Goal: Task Accomplishment & Management: Manage account settings

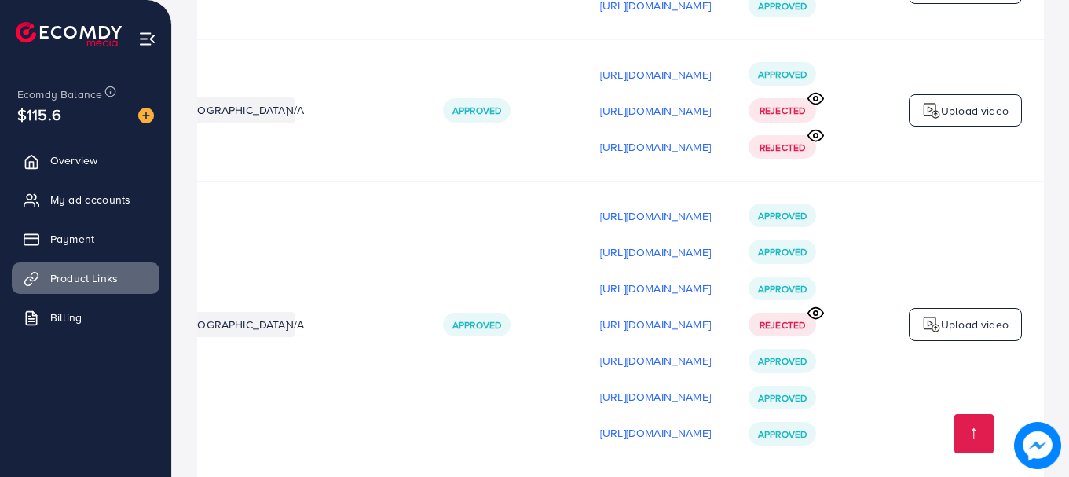
scroll to position [675, 0]
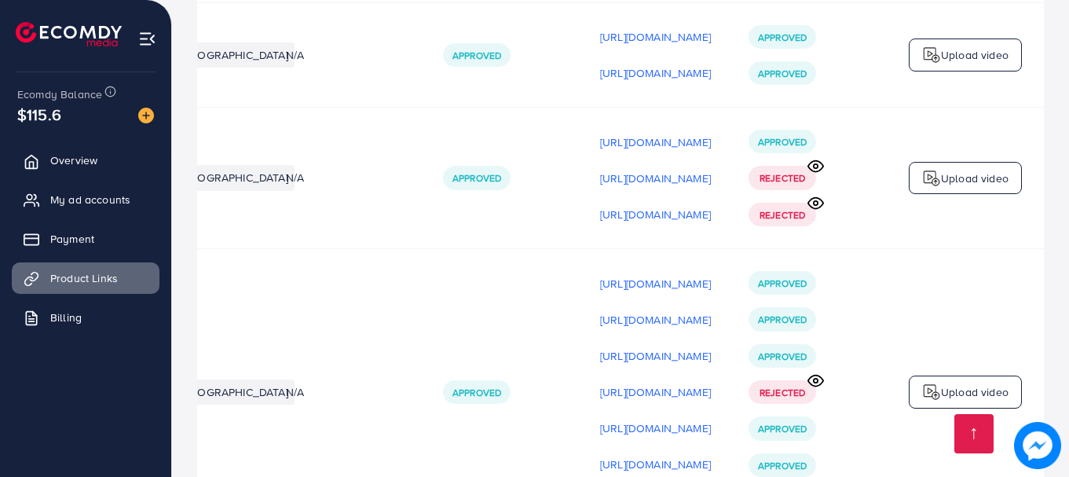
click at [815, 164] on circle at bounding box center [816, 166] width 4 height 4
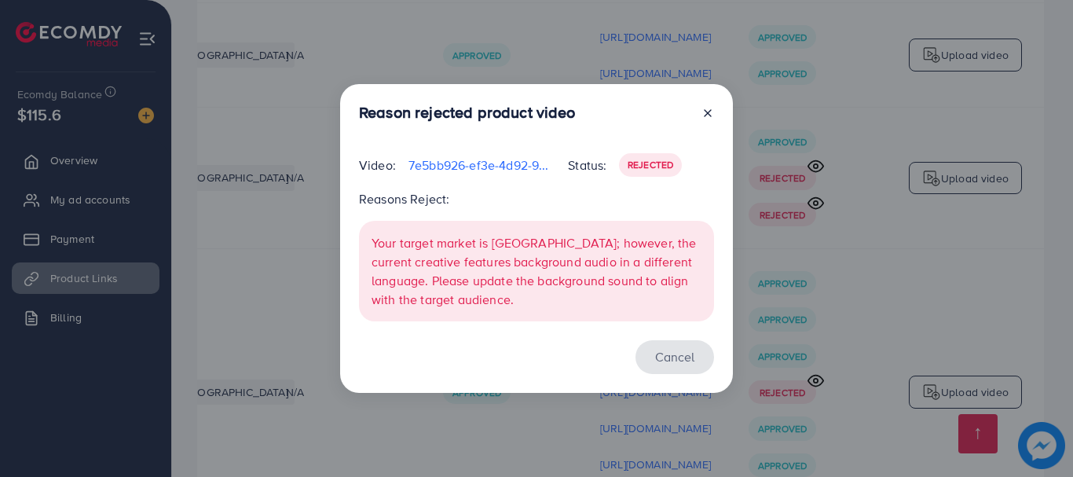
click at [687, 362] on button "Cancel" at bounding box center [675, 357] width 79 height 34
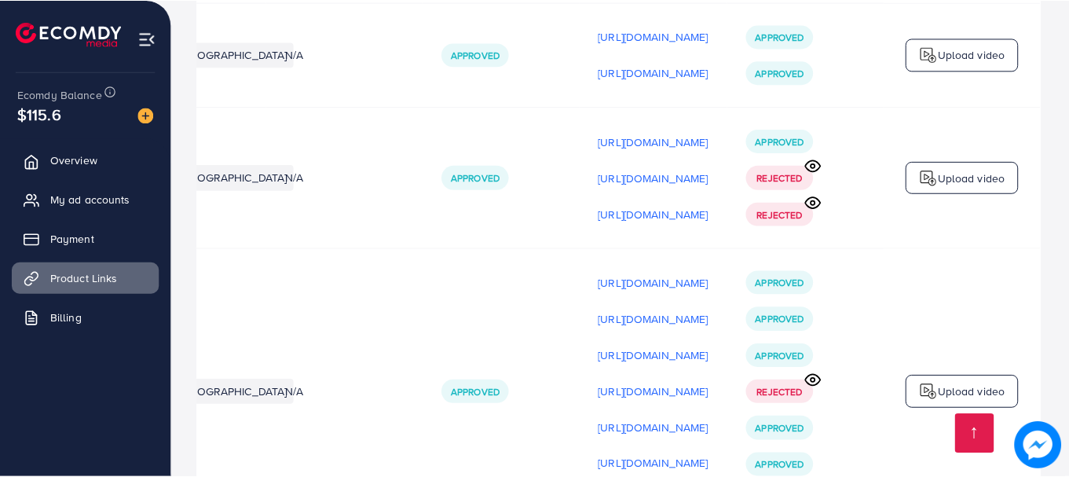
scroll to position [0, 394]
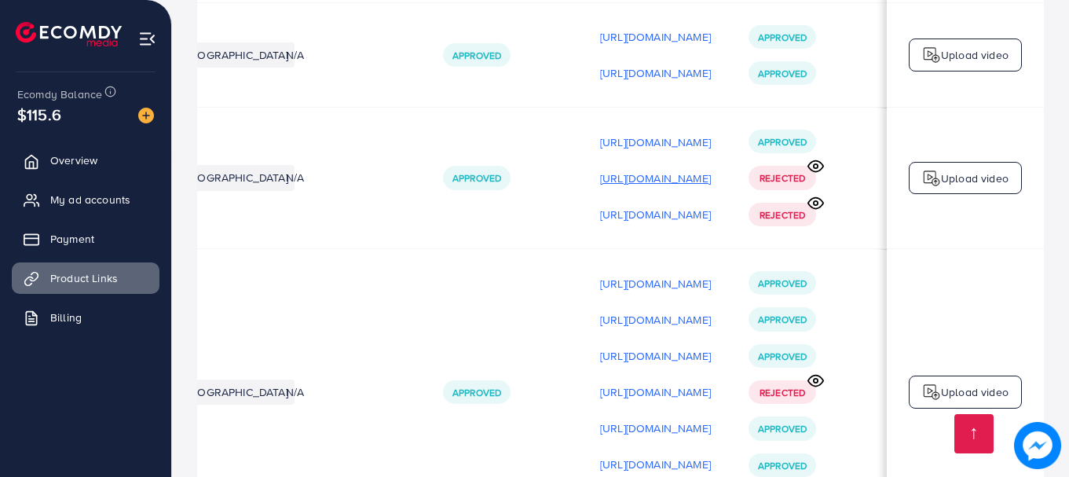
click at [662, 169] on p "[URL][DOMAIN_NAME]" at bounding box center [655, 178] width 111 height 19
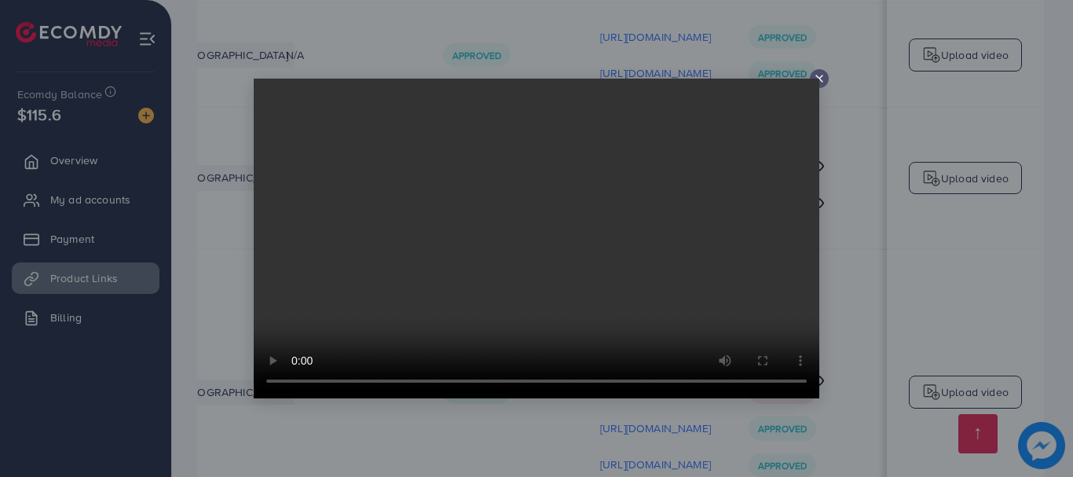
click at [820, 78] on line at bounding box center [819, 78] width 6 height 6
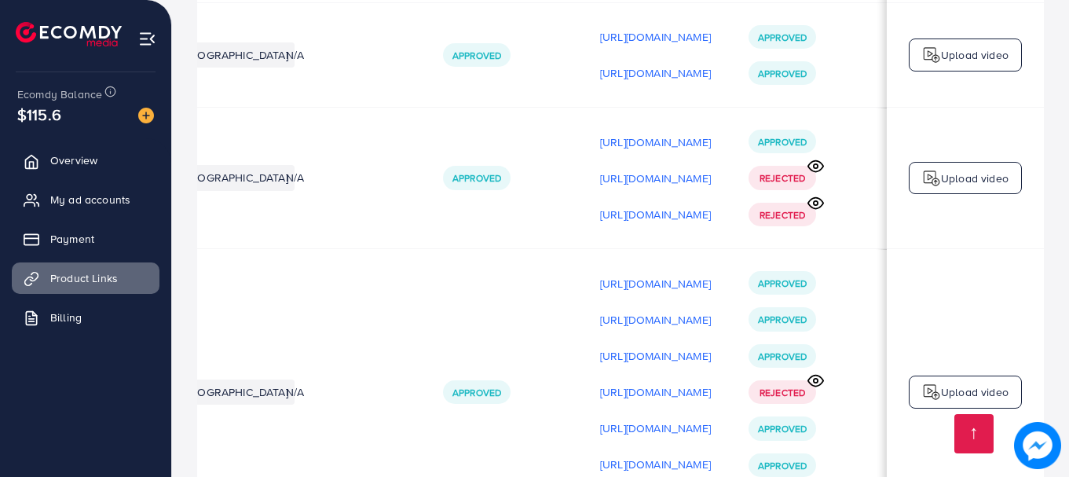
click at [818, 201] on circle at bounding box center [816, 203] width 4 height 4
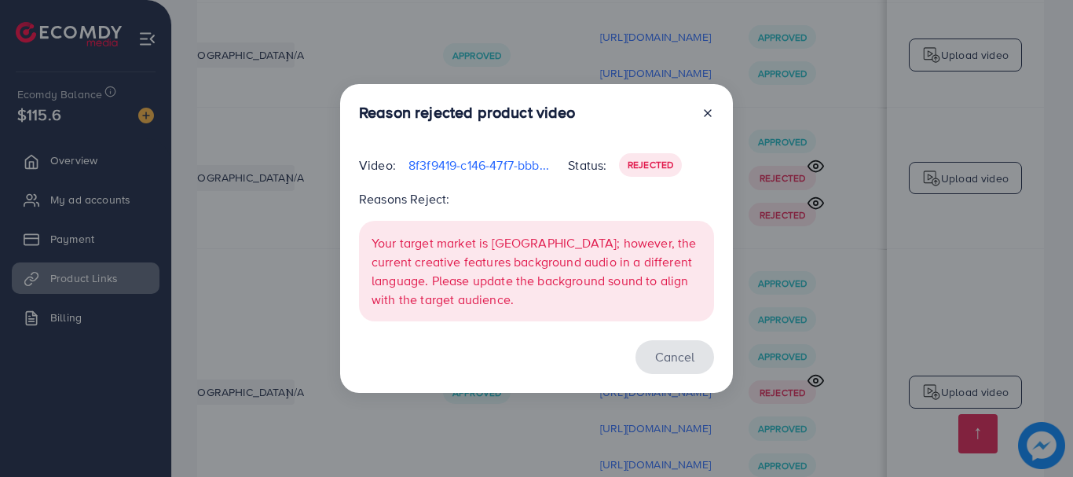
click at [679, 363] on button "Cancel" at bounding box center [675, 357] width 79 height 34
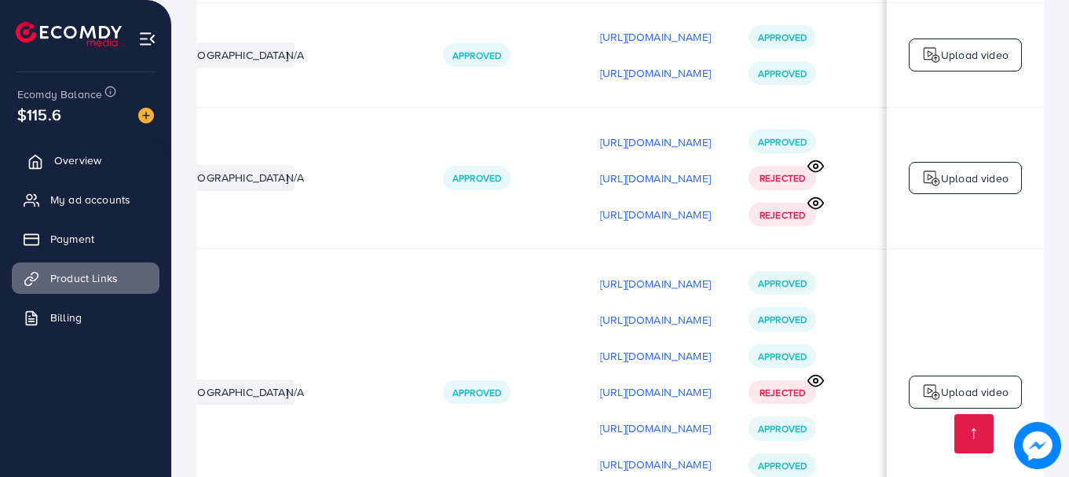
click at [114, 163] on link "Overview" at bounding box center [86, 160] width 148 height 31
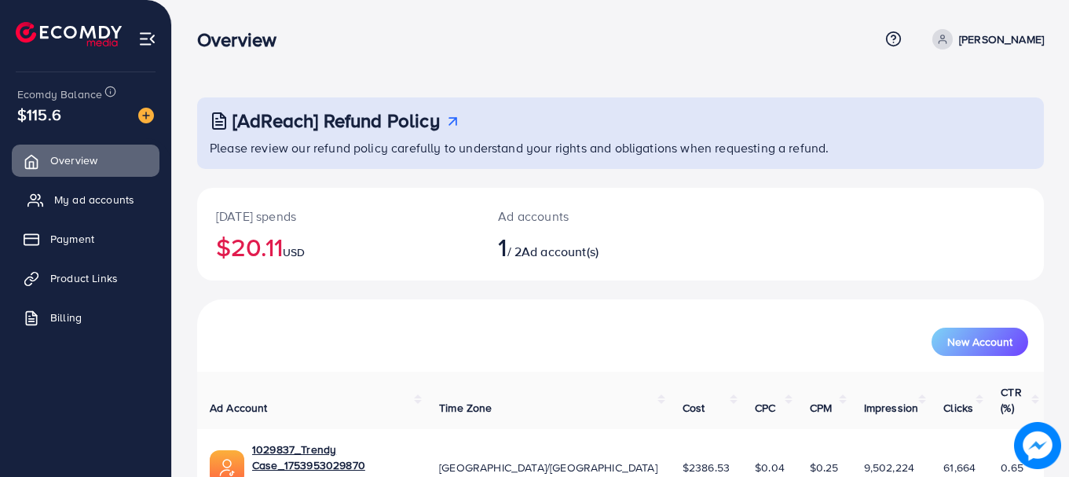
click at [115, 203] on span "My ad accounts" at bounding box center [94, 200] width 80 height 16
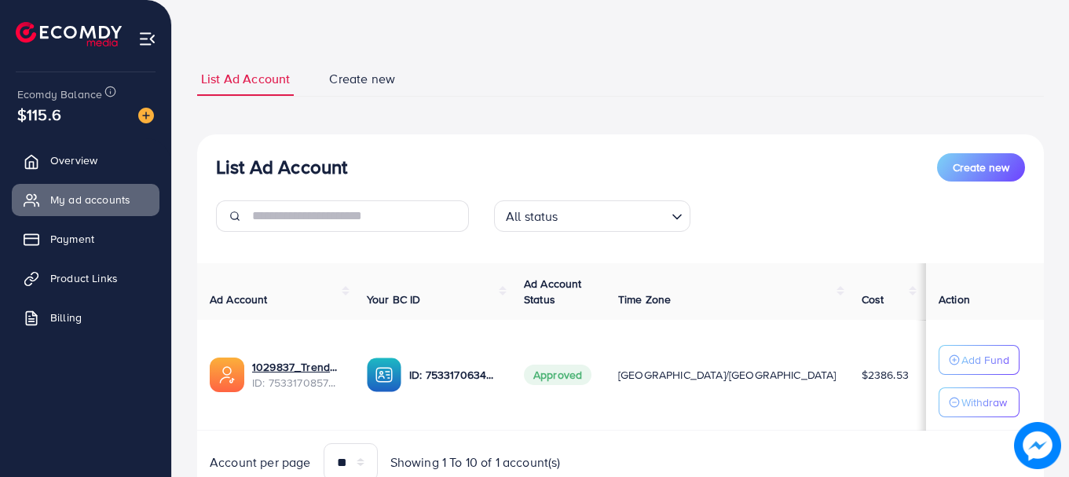
scroll to position [121, 0]
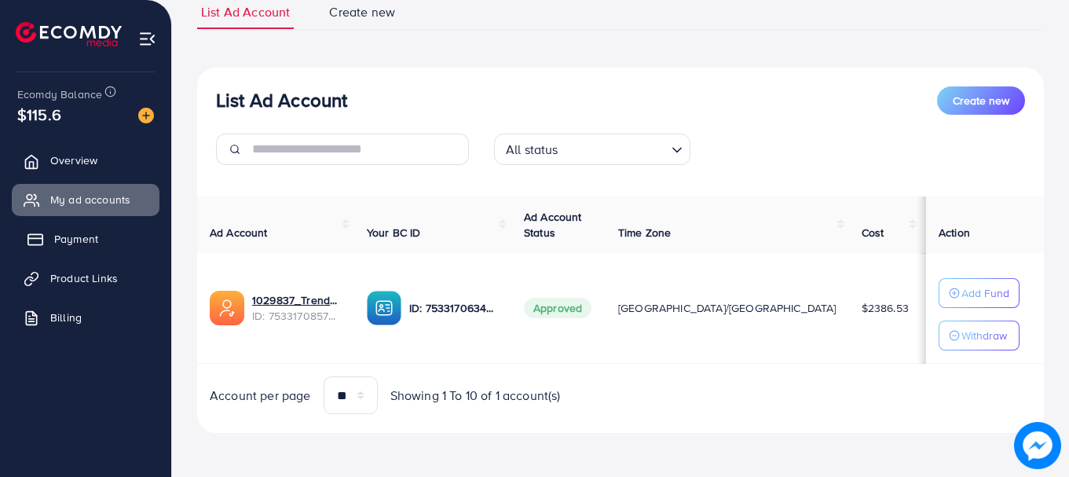
click at [100, 240] on link "Payment" at bounding box center [86, 238] width 148 height 31
